Goal: Task Accomplishment & Management: Use online tool/utility

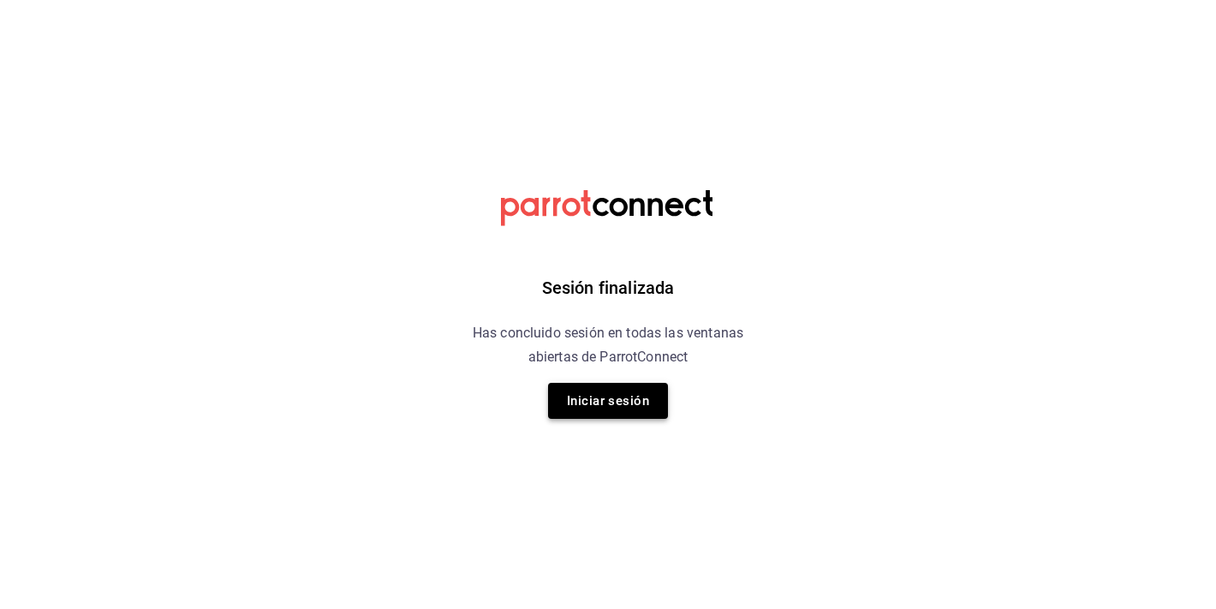
click at [617, 408] on button "Iniciar sesión" at bounding box center [608, 401] width 120 height 36
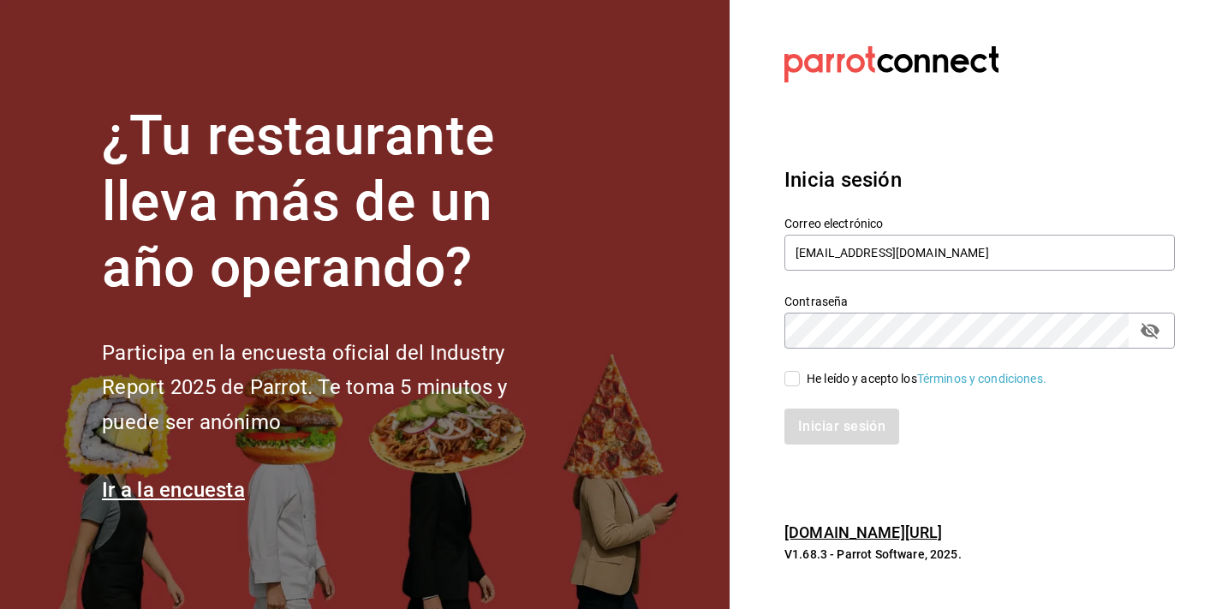
click at [799, 381] on label "He leído y acepto los Términos y condiciones." at bounding box center [915, 379] width 262 height 18
click at [799, 381] on input "He leído y acepto los Términos y condiciones." at bounding box center [791, 378] width 15 height 15
checkbox input "true"
click at [803, 432] on button "Iniciar sesión" at bounding box center [842, 426] width 116 height 36
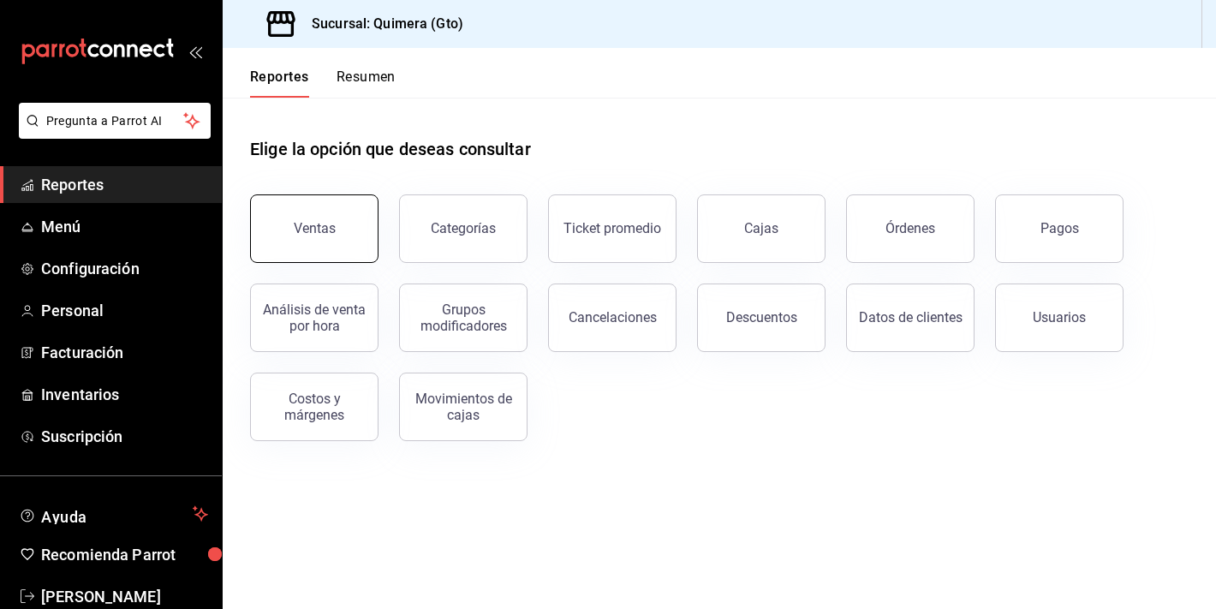
click at [324, 253] on button "Ventas" at bounding box center [314, 228] width 128 height 68
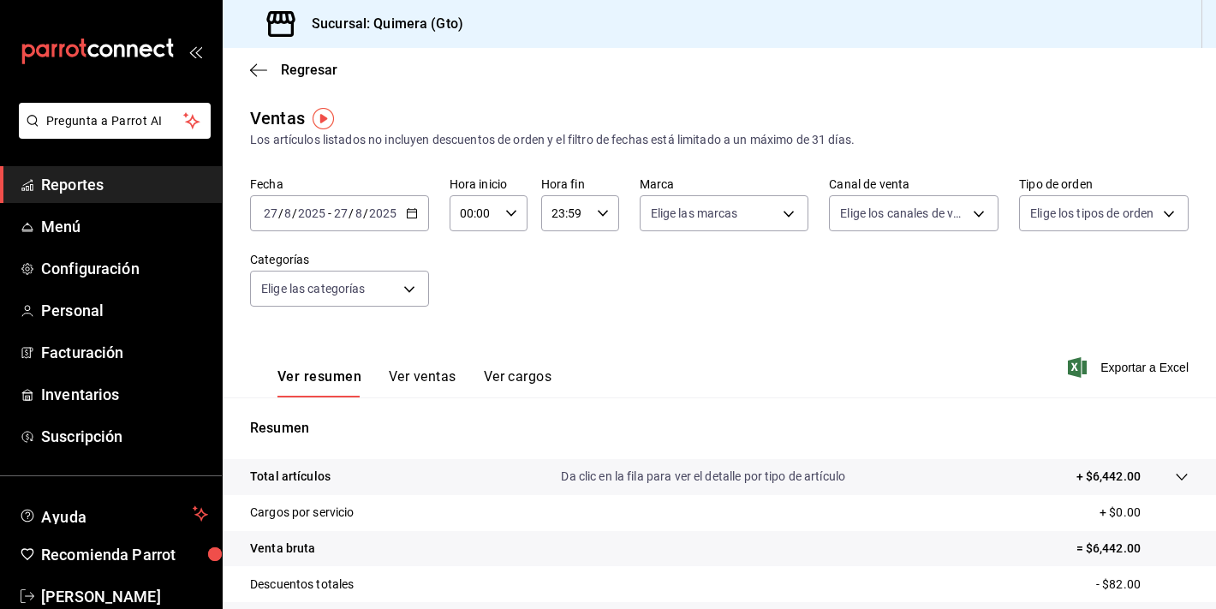
click at [414, 366] on div "Ver resumen Ver ventas Ver cargos" at bounding box center [400, 373] width 301 height 50
click at [414, 371] on button "Ver ventas" at bounding box center [423, 382] width 68 height 29
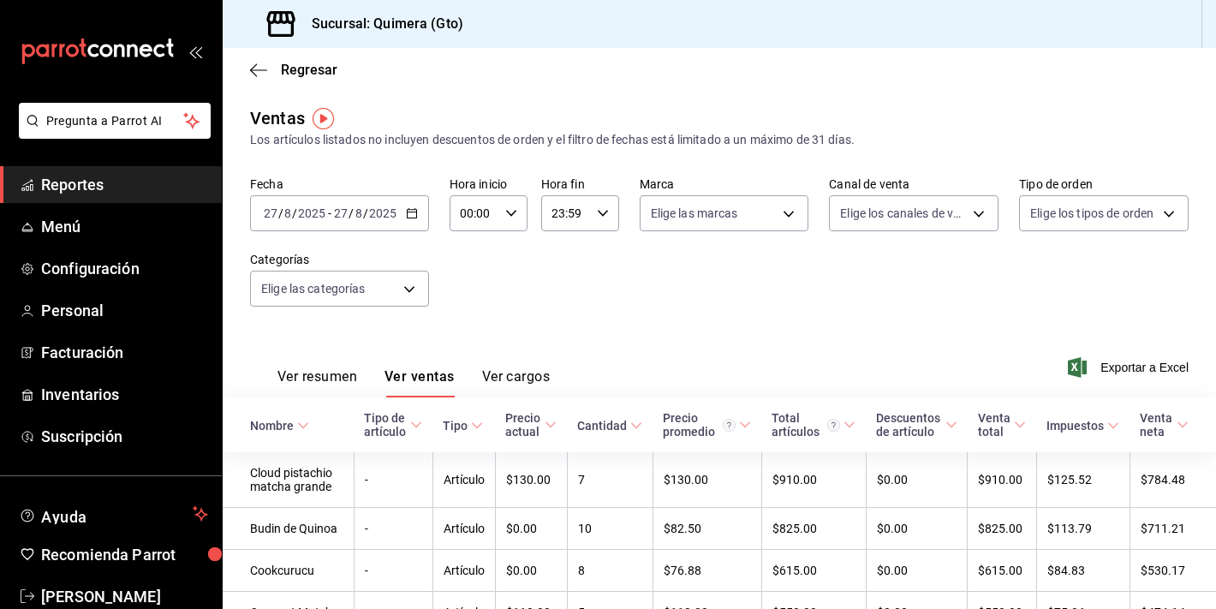
click at [289, 378] on button "Ver resumen" at bounding box center [317, 382] width 80 height 29
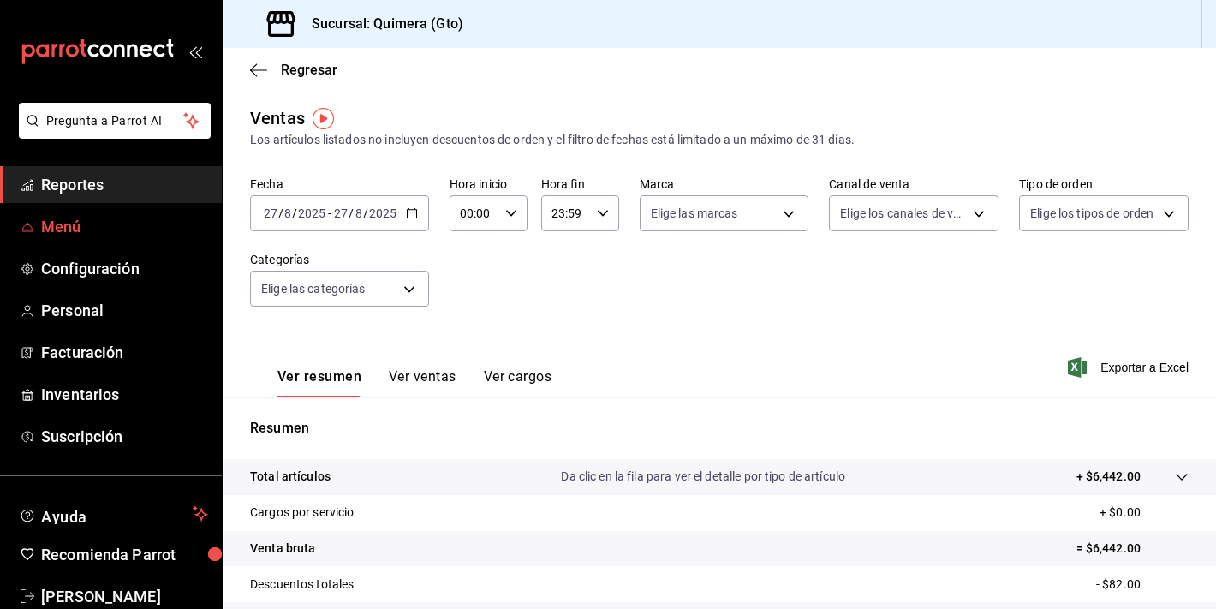
click at [109, 229] on span "Menú" at bounding box center [124, 226] width 167 height 23
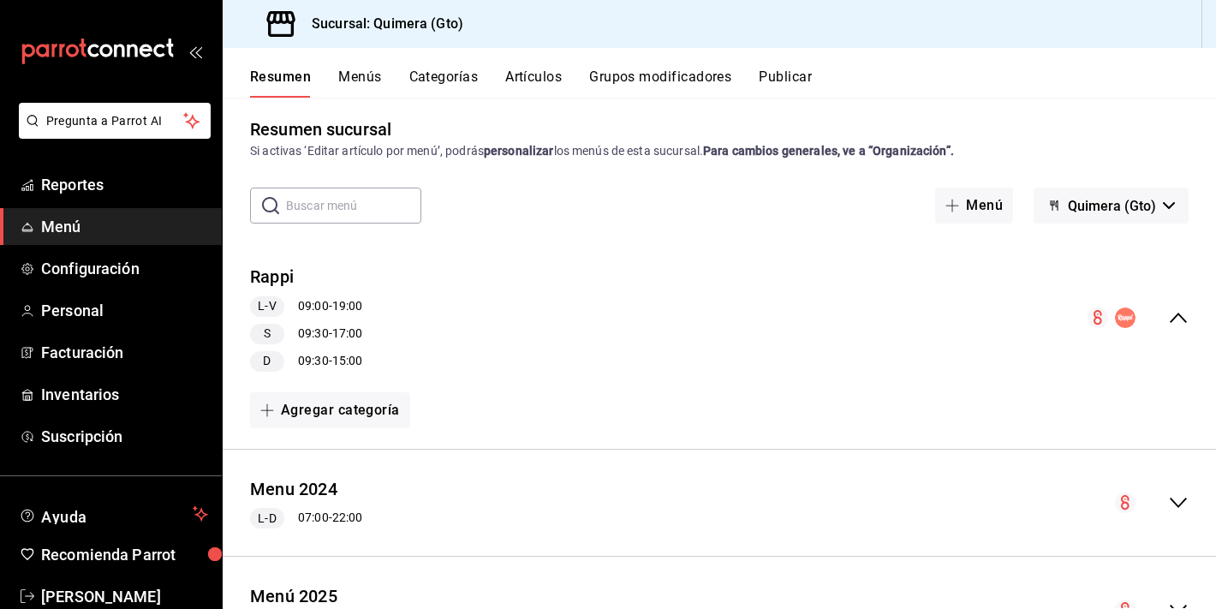
scroll to position [99, 0]
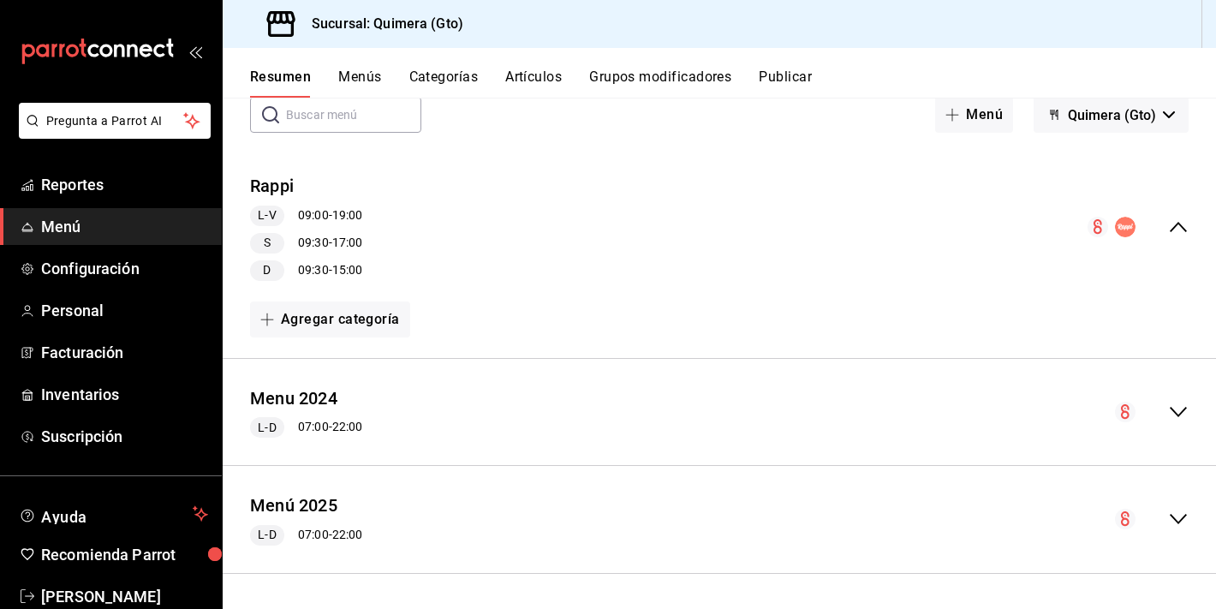
click at [323, 411] on div "Menu 2024 L-D 07:00 - 22:00" at bounding box center [306, 412] width 112 height 52
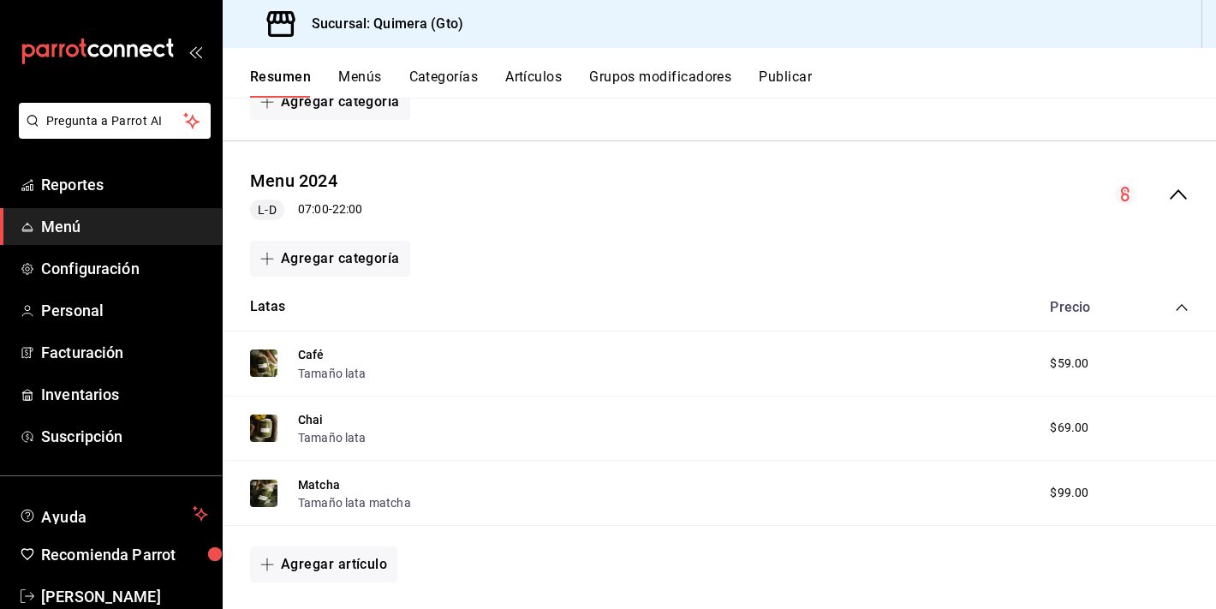
scroll to position [57, 0]
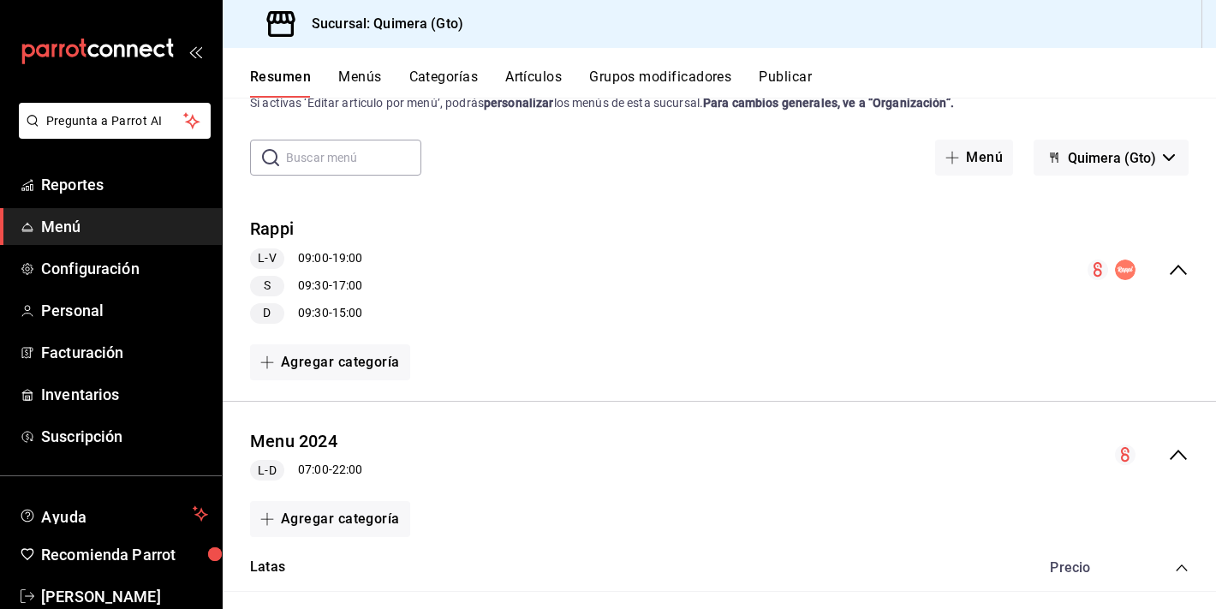
click at [377, 80] on button "Menús" at bounding box center [359, 82] width 43 height 29
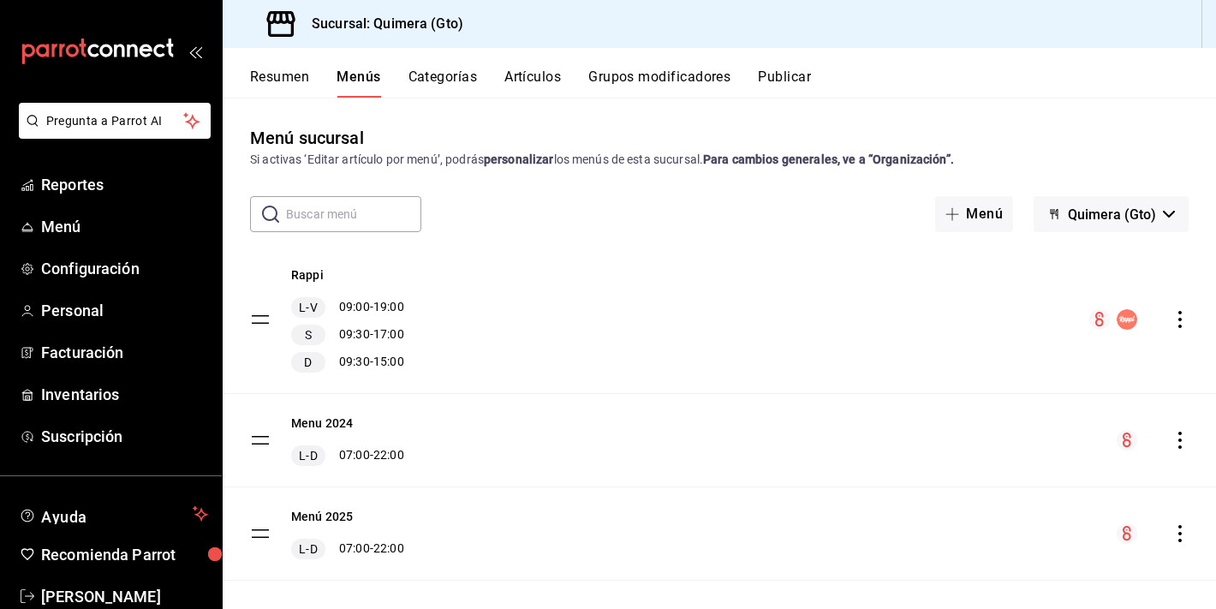
click at [342, 222] on input "text" at bounding box center [353, 214] width 135 height 34
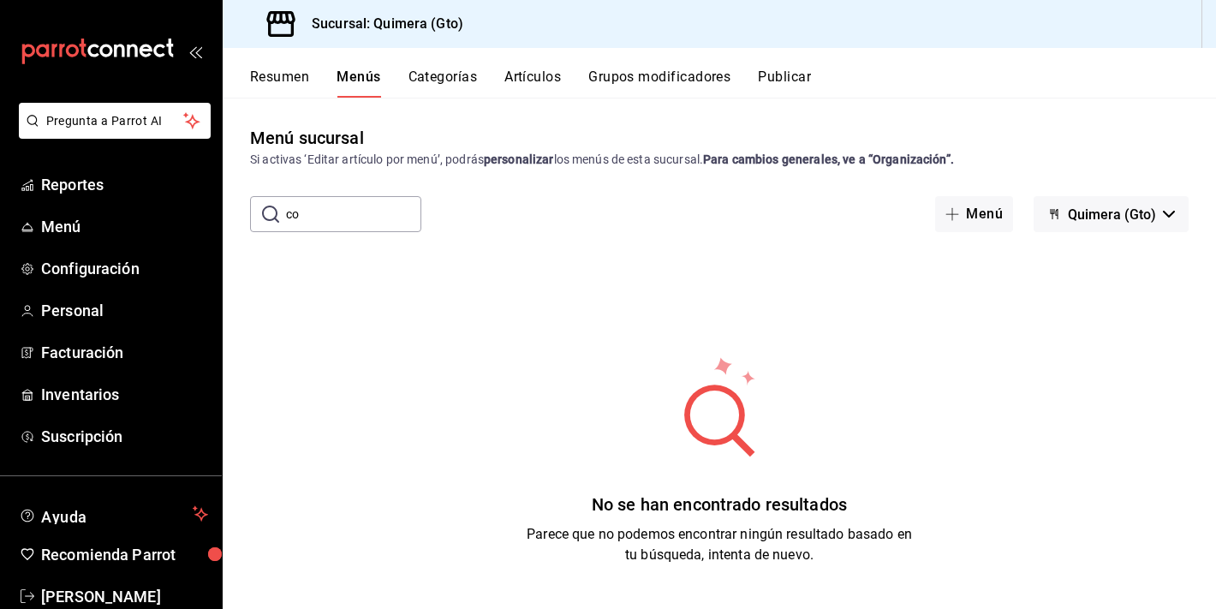
type input "c"
type input "d"
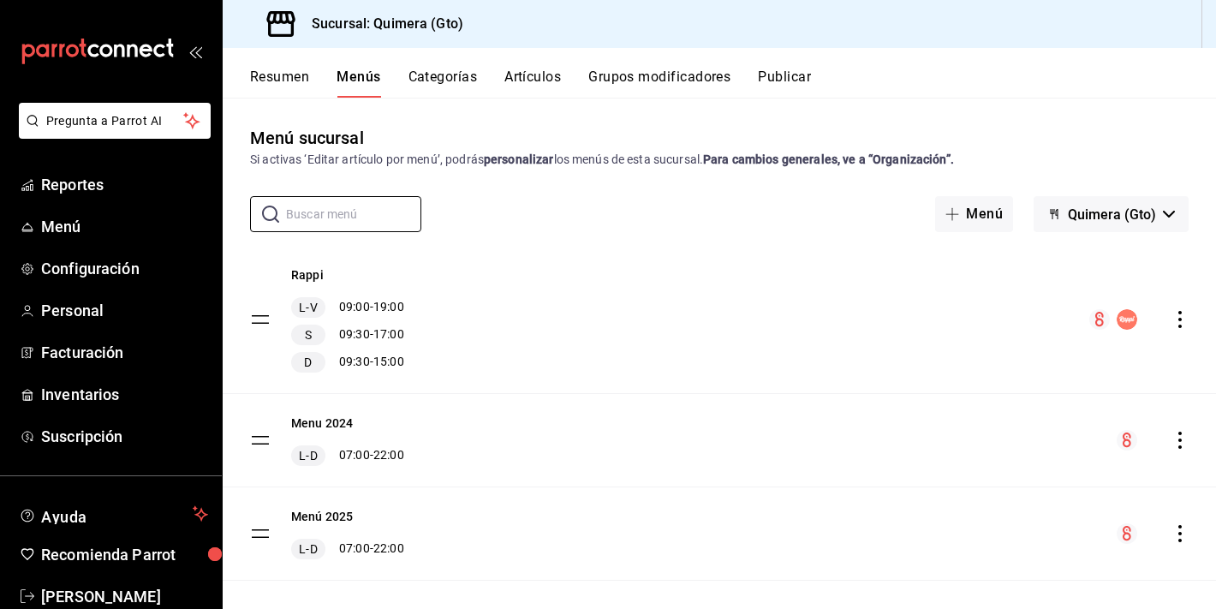
click at [532, 67] on div "Resumen Menús Categorías Artículos Grupos modificadores Publicar" at bounding box center [719, 73] width 993 height 50
click at [533, 92] on button "Artículos" at bounding box center [532, 82] width 57 height 29
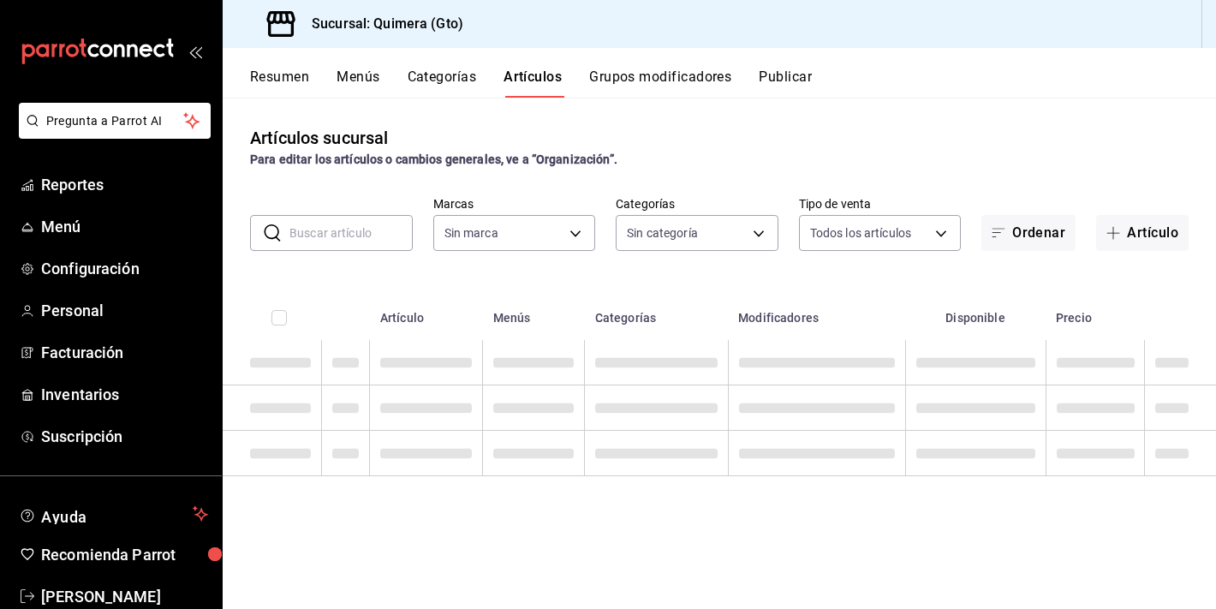
type input "07e17c47-eca6-430d-b0ad-2a8f43e0bd5e"
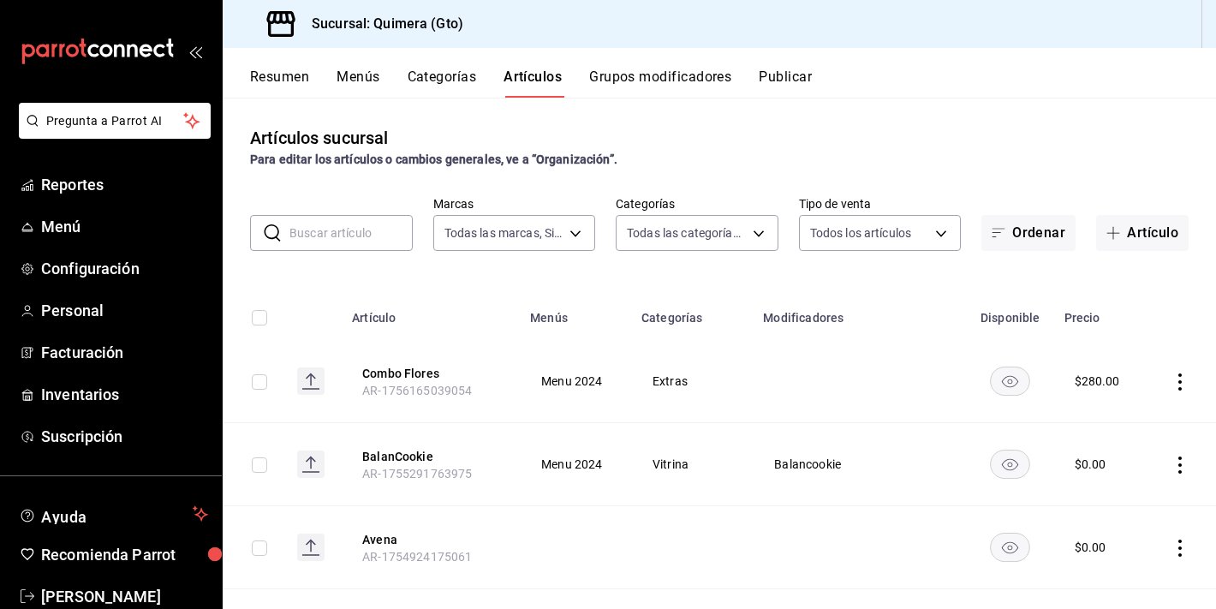
type input "bb6475b0-e777-4ea9-b8bd-a37c592112c7,2b63a3c5-d8b3-40bd-a5f9-fe5ce2241a2e,c0c9e…"
click at [344, 236] on input "text" at bounding box center [350, 233] width 123 height 34
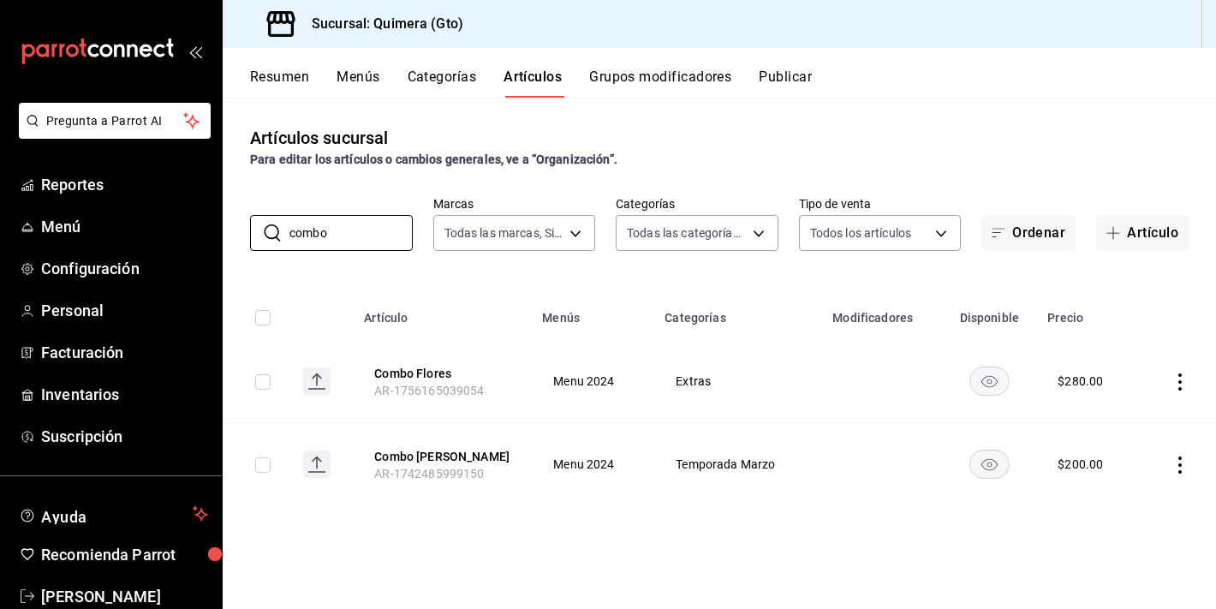
type input "combo"
click at [1135, 252] on div "Artículos sucursal Para editar los artículos o cambios generales, ve a “Organiz…" at bounding box center [719, 353] width 993 height 510
click at [1132, 235] on button "Artículo" at bounding box center [1142, 233] width 92 height 36
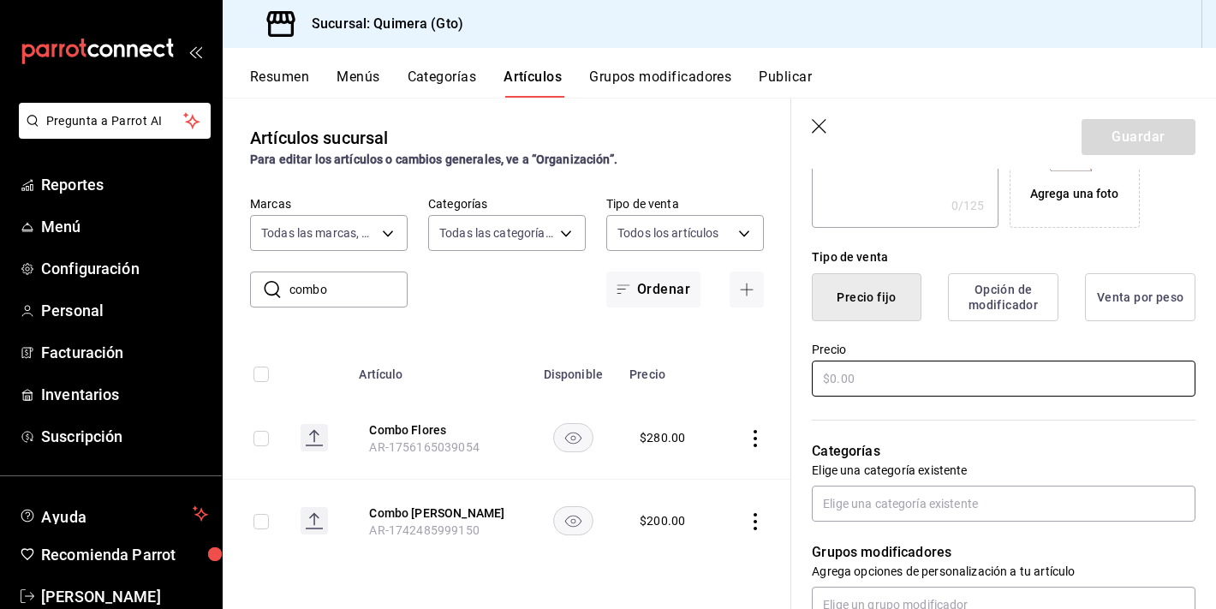
scroll to position [354, 0]
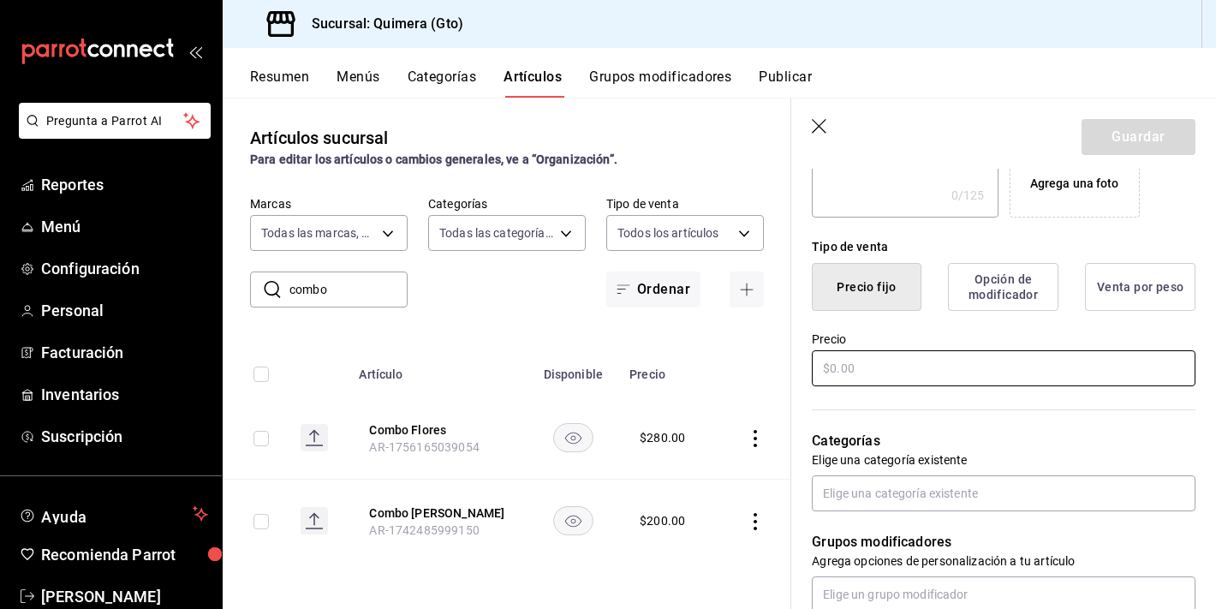
type input "Combo Abuelo"
click at [924, 375] on input "text" at bounding box center [1004, 368] width 384 height 36
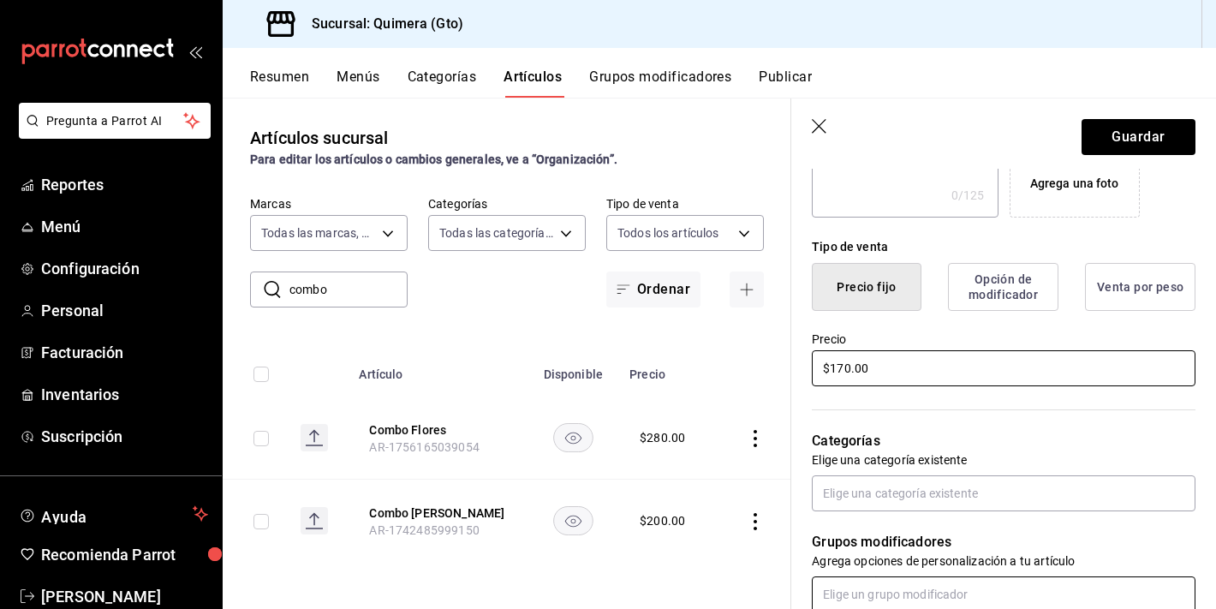
type input "$170.00"
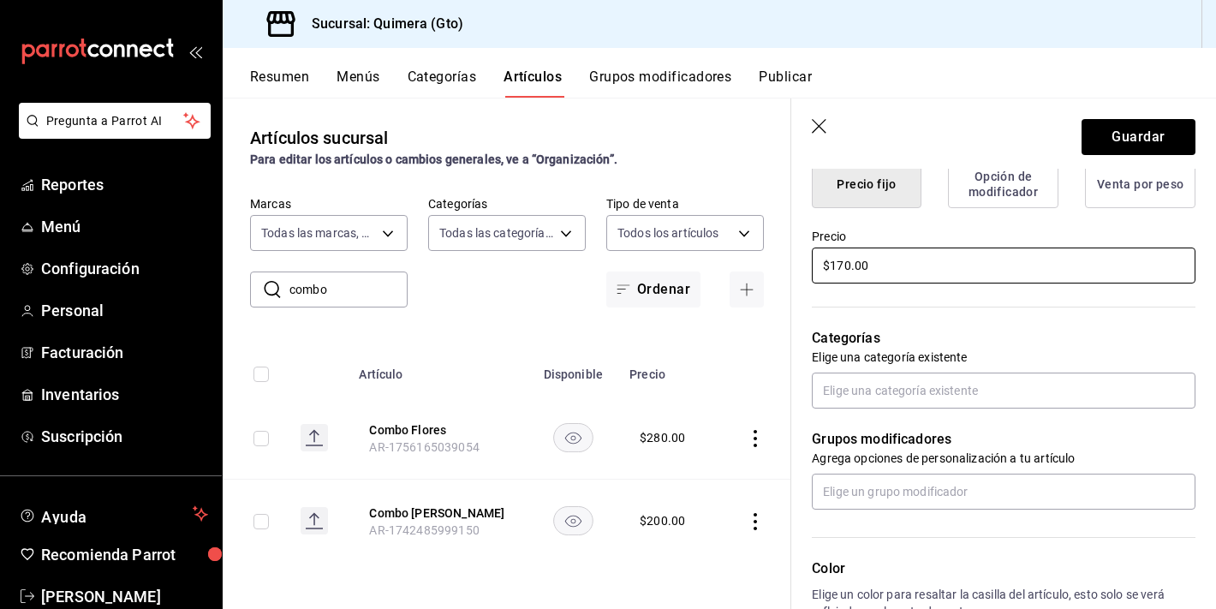
scroll to position [503, 0]
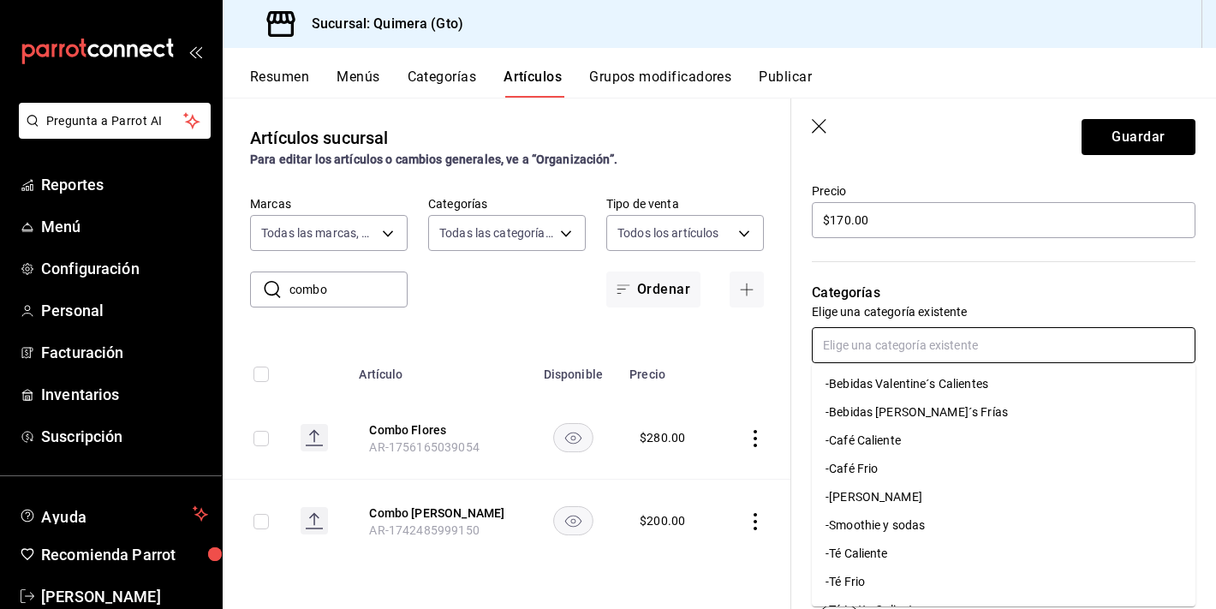
click at [849, 350] on input "text" at bounding box center [1004, 345] width 384 height 36
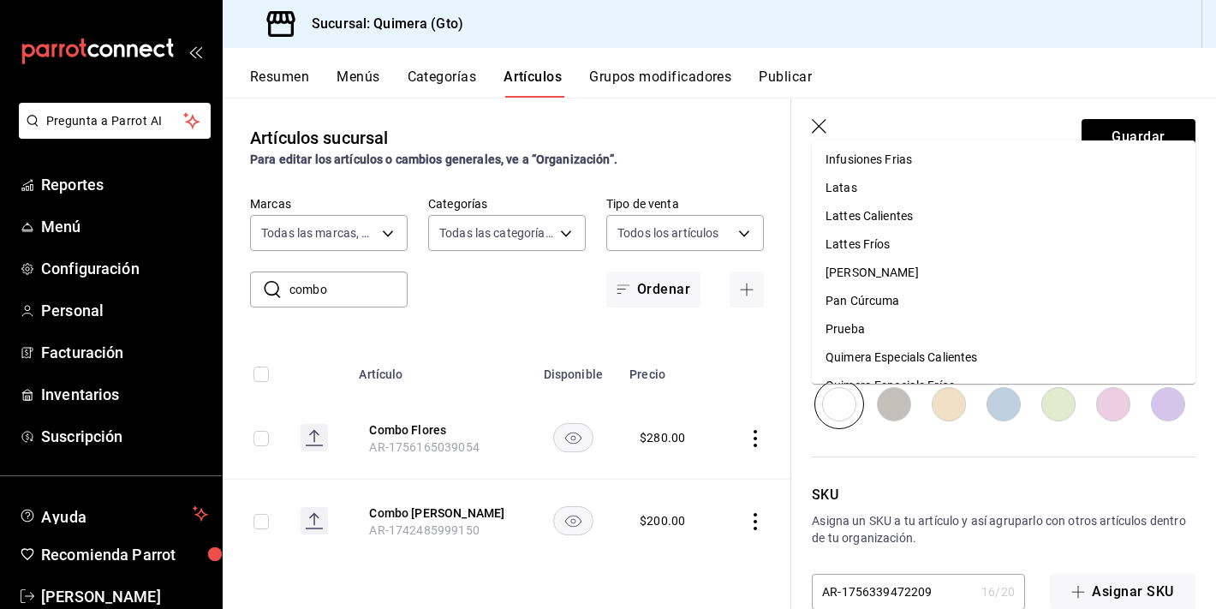
scroll to position [759, 0]
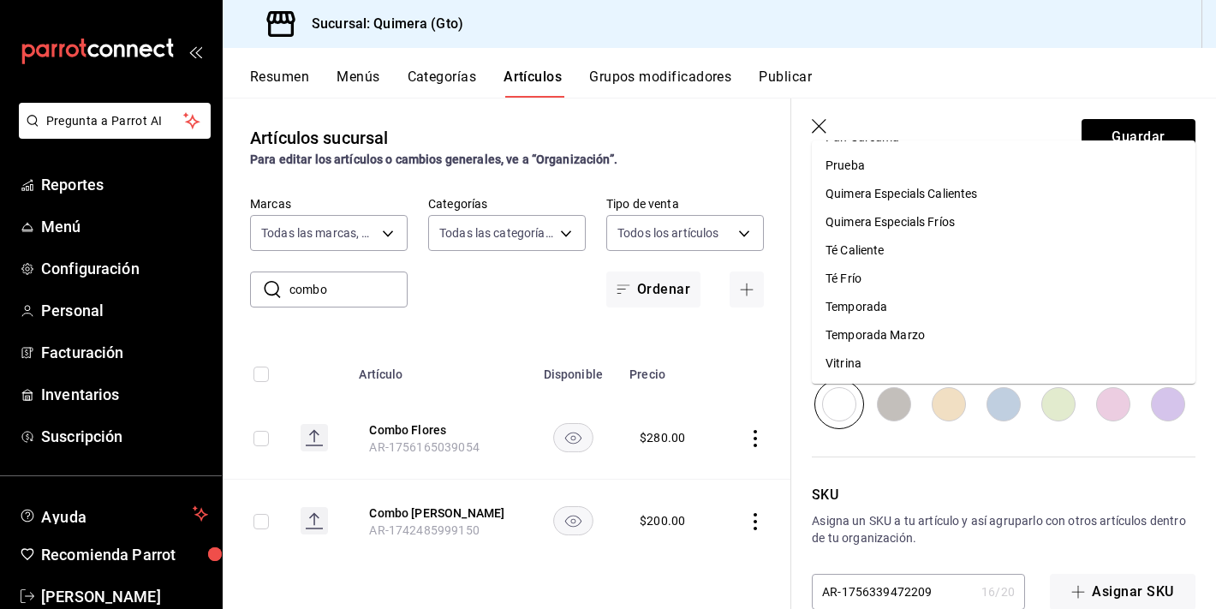
click at [847, 443] on div "SKU Asigna un SKU a tu artículo y así agruparlo con otros artículos dentro de t…" at bounding box center [993, 519] width 404 height 181
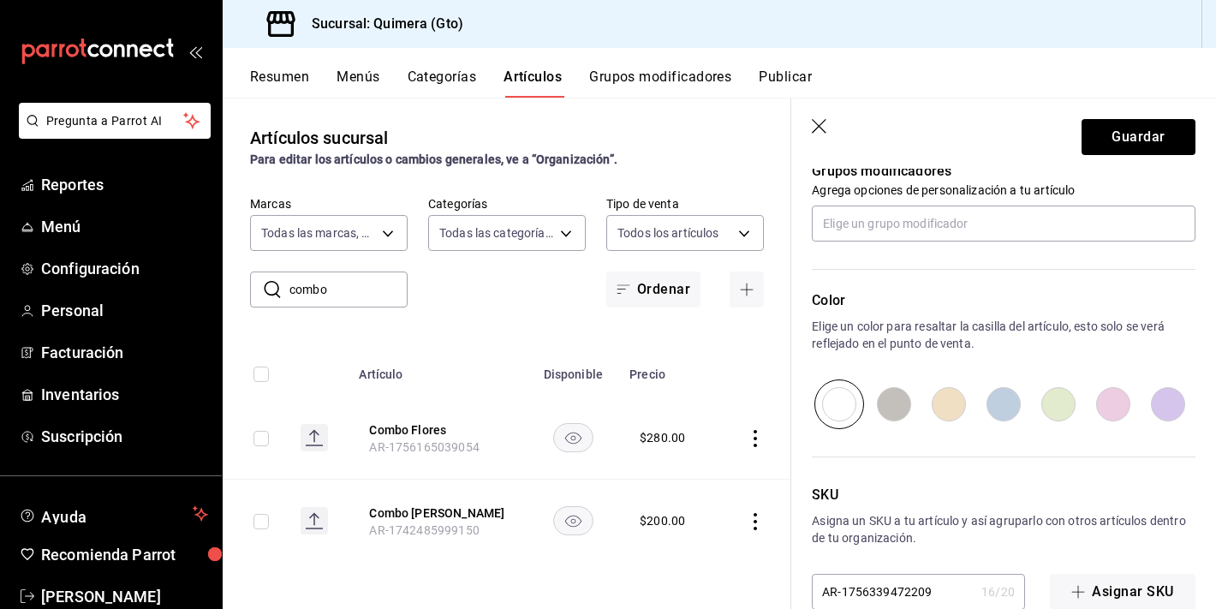
click at [693, 361] on th "Precio" at bounding box center [668, 369] width 98 height 55
click at [1140, 149] on button "Guardar" at bounding box center [1138, 137] width 114 height 36
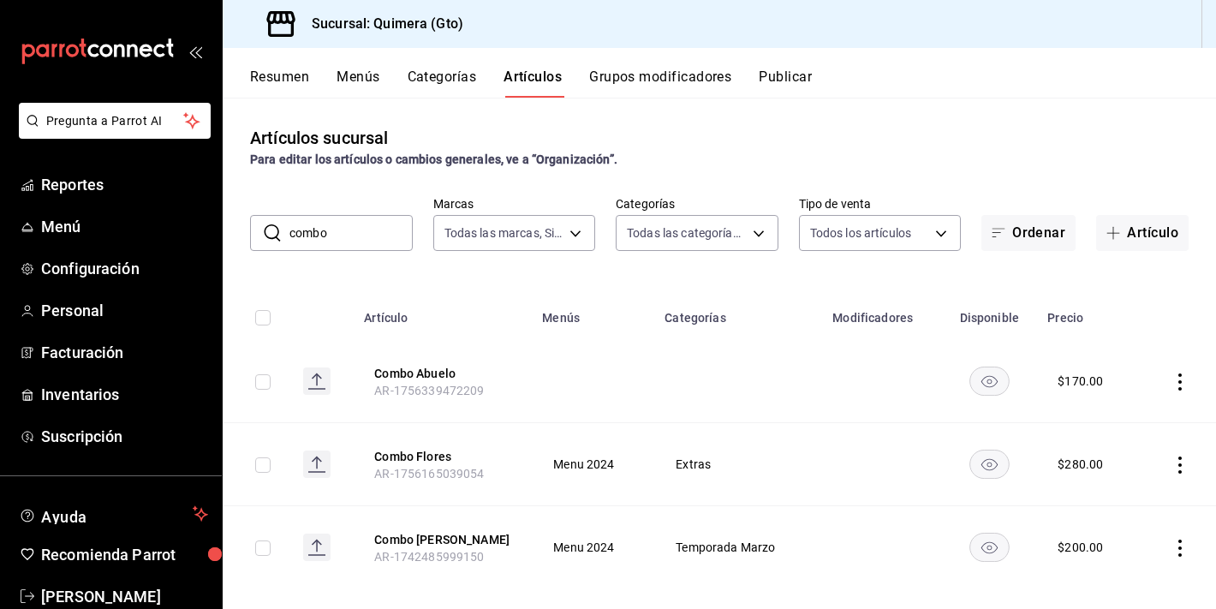
click at [1200, 372] on td at bounding box center [1177, 381] width 77 height 83
click at [1175, 386] on icon "actions" at bounding box center [1179, 381] width 17 height 17
click at [1129, 432] on li "Editar" at bounding box center [1113, 420] width 103 height 35
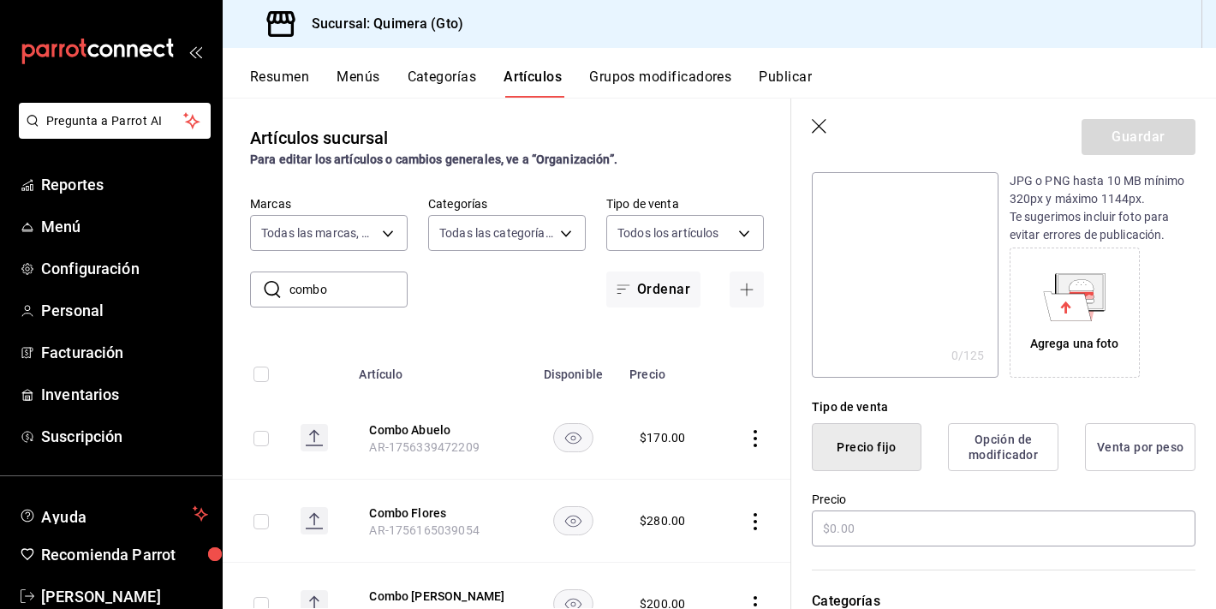
type input "$170.00"
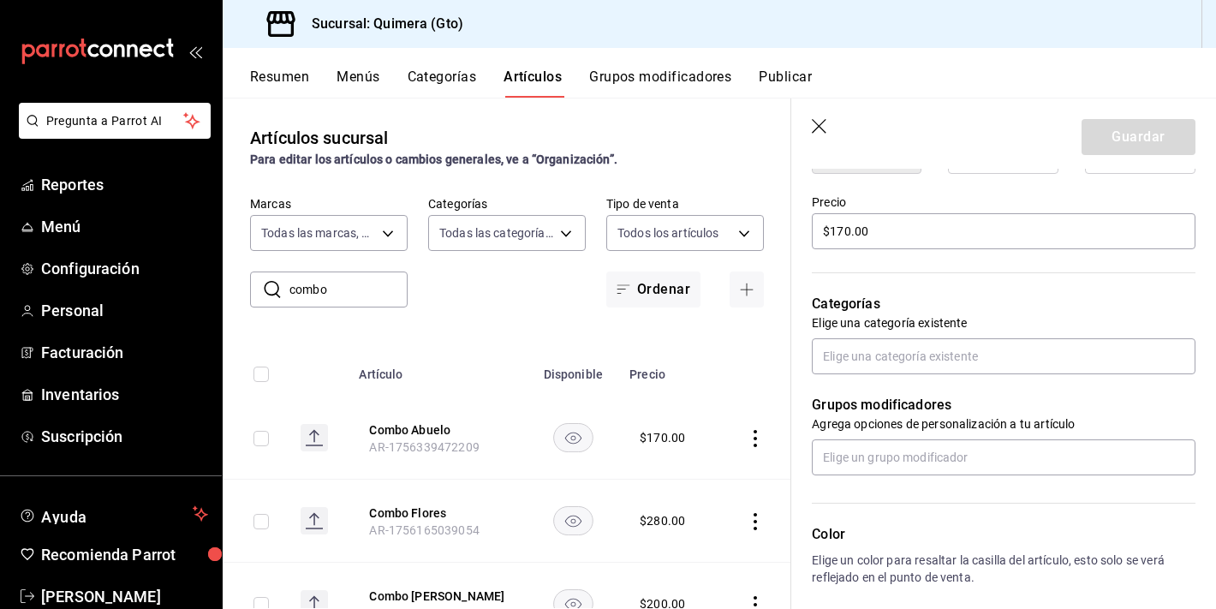
scroll to position [488, 0]
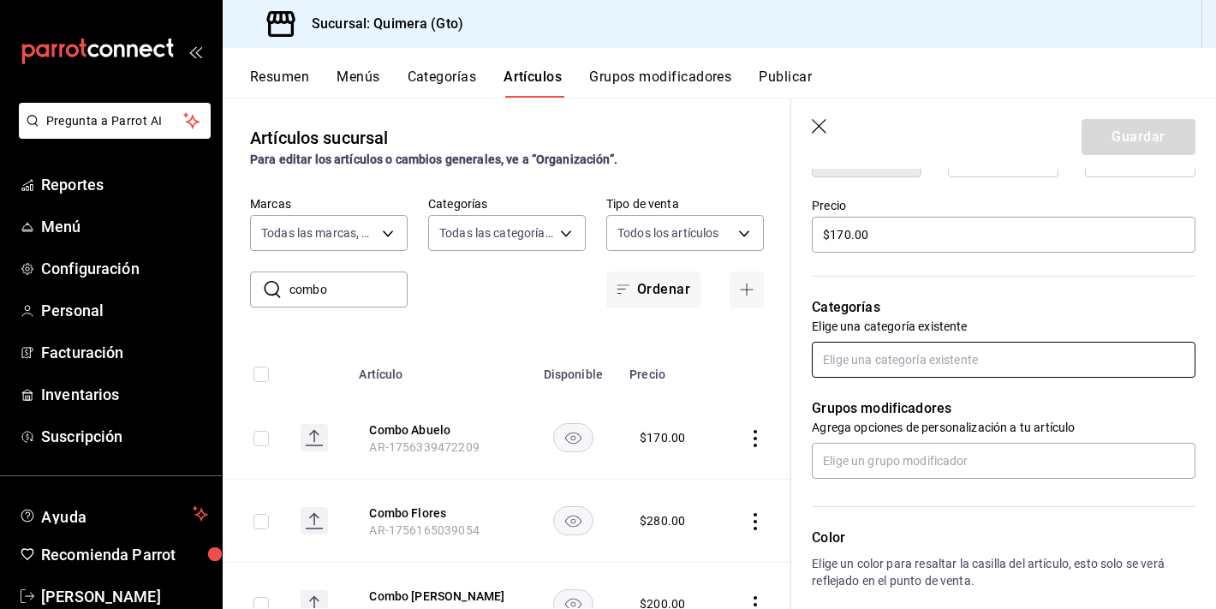
click at [966, 346] on input "text" at bounding box center [1004, 360] width 384 height 36
type input "extr"
click at [944, 397] on li "Extras" at bounding box center [1004, 398] width 384 height 28
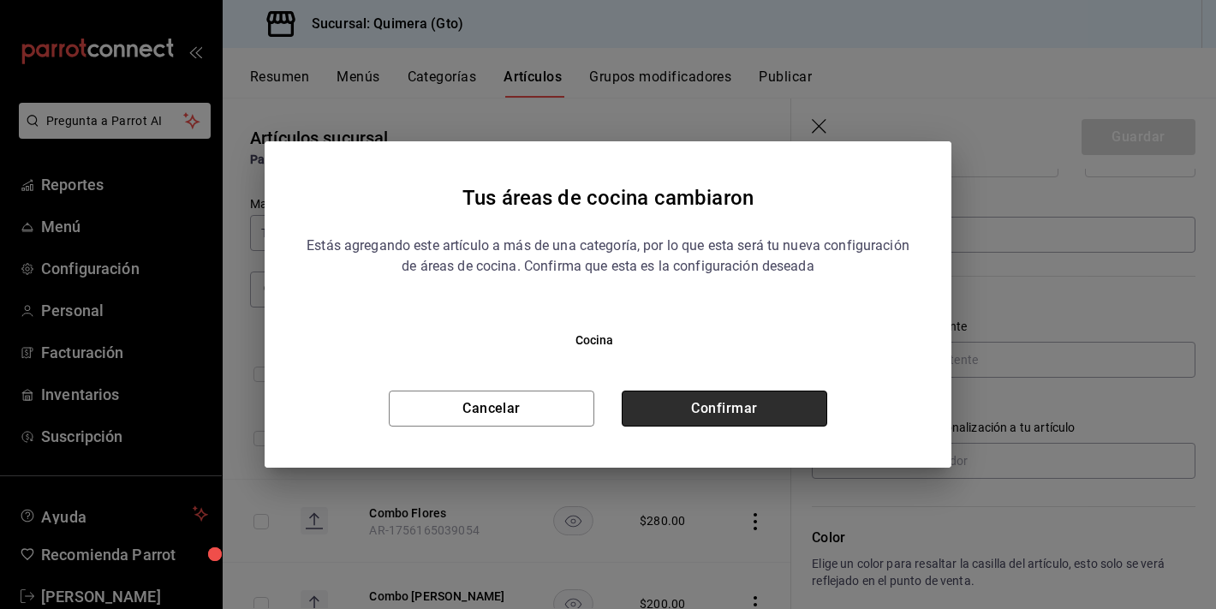
click at [790, 397] on button "Confirmar" at bounding box center [724, 408] width 205 height 36
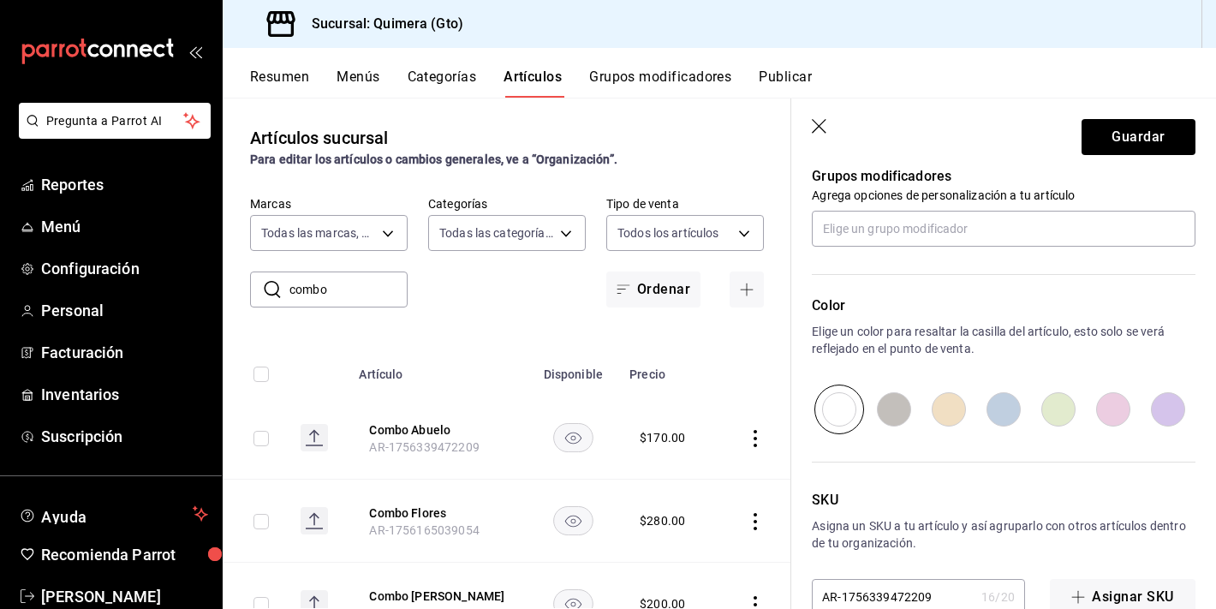
scroll to position [817, 0]
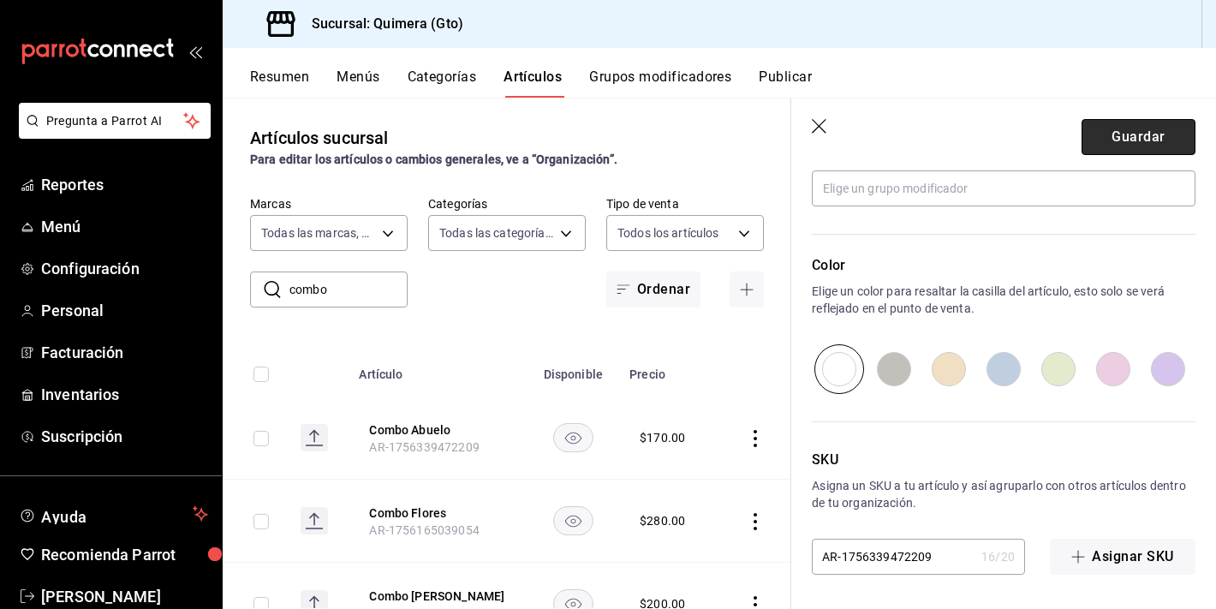
click at [1135, 142] on button "Guardar" at bounding box center [1138, 137] width 114 height 36
